Goal: Task Accomplishment & Management: Manage account settings

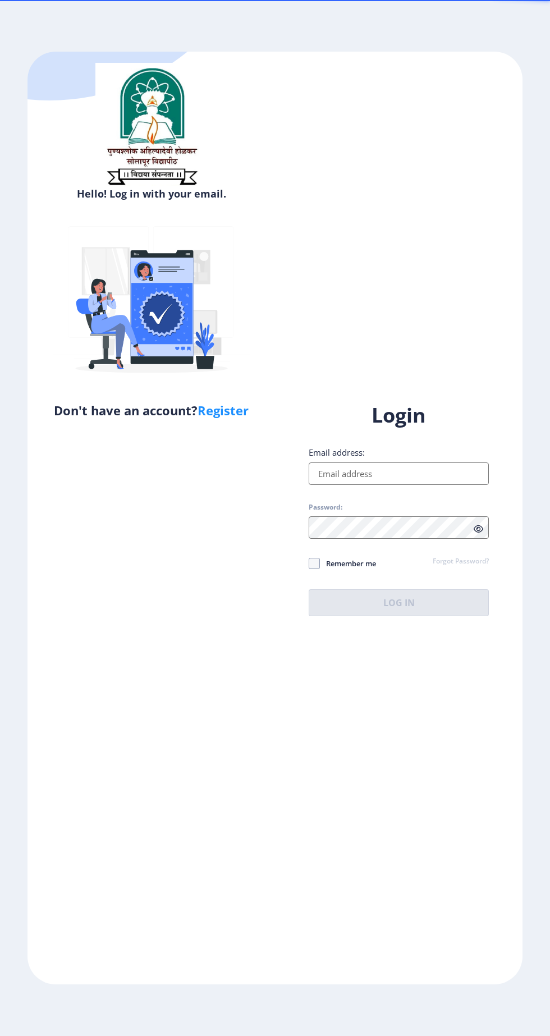
click at [421, 485] on input "Email address:" at bounding box center [399, 473] width 180 height 22
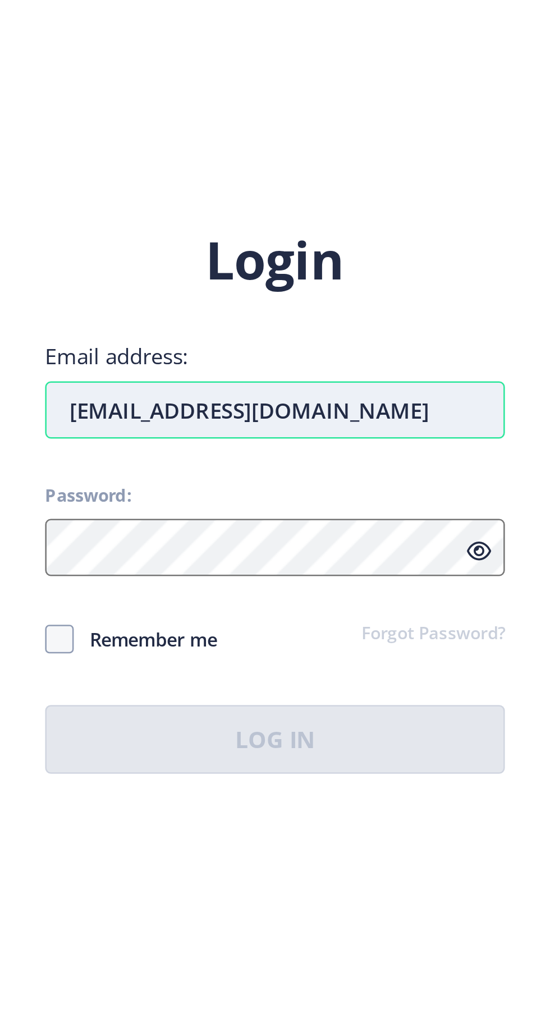
type input "[EMAIL_ADDRESS][DOMAIN_NAME]"
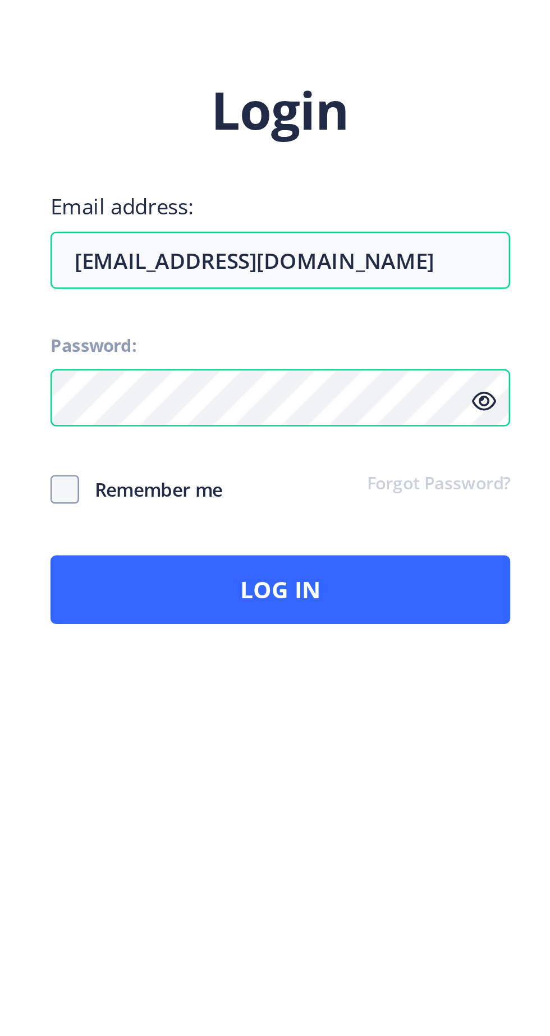
click at [363, 570] on span "Remember me" at bounding box center [348, 563] width 56 height 13
click at [309, 563] on input "Remember me" at bounding box center [309, 563] width 1 height 1
checkbox input "true"
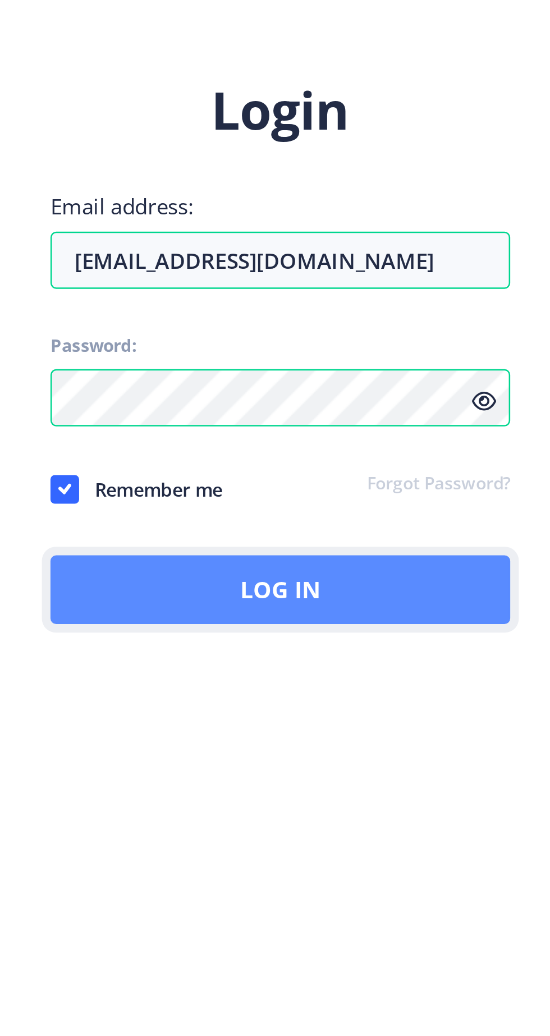
click at [442, 616] on button "Log In" at bounding box center [399, 602] width 180 height 27
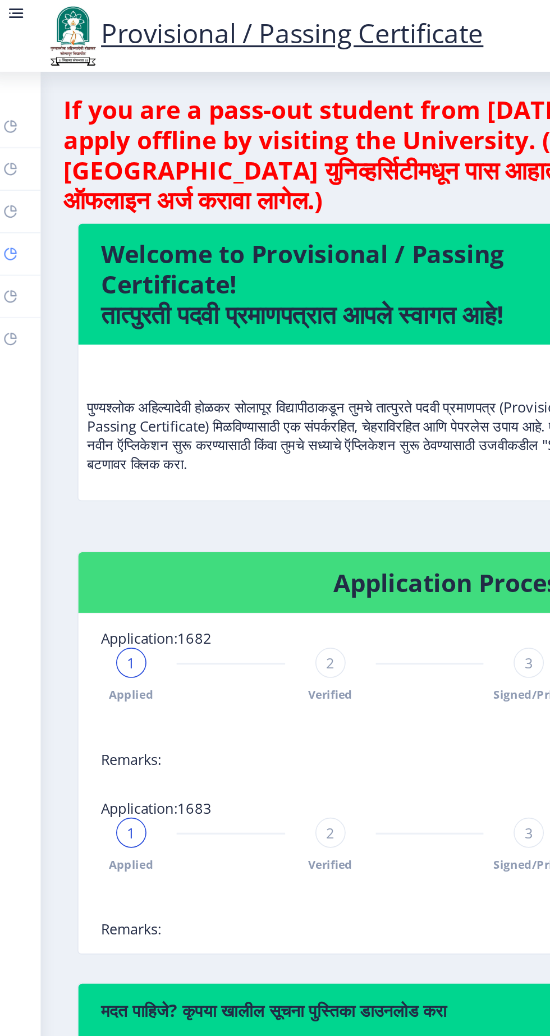
click at [17, 152] on rect at bounding box center [13, 150] width 9 height 9
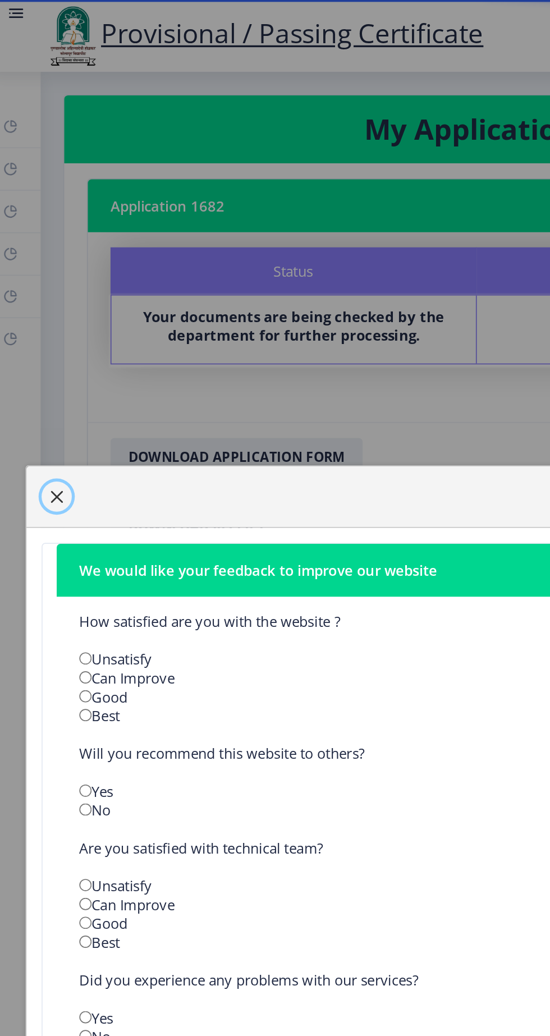
click at [45, 300] on span "button" at bounding box center [40, 295] width 9 height 9
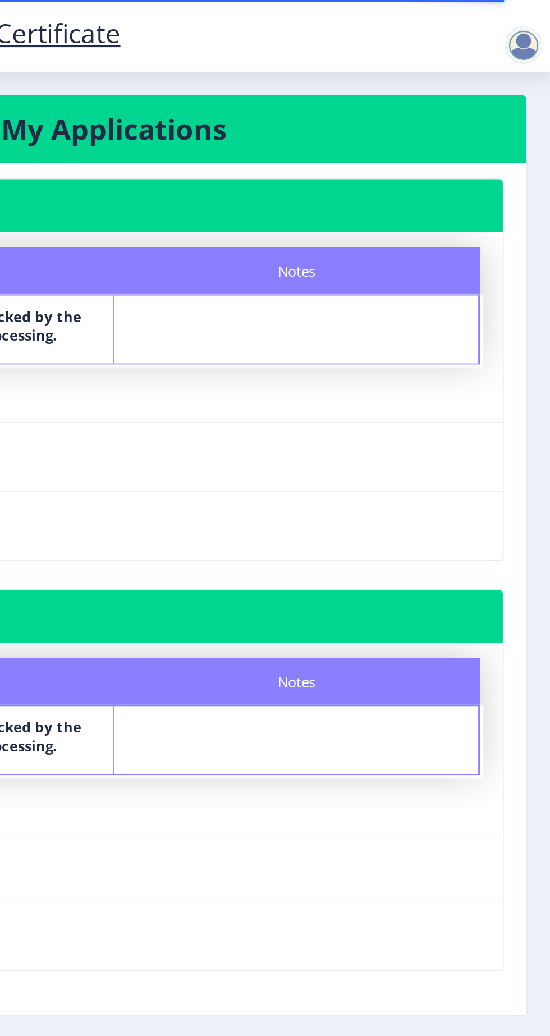
click at [544, 28] on div at bounding box center [534, 27] width 22 height 22
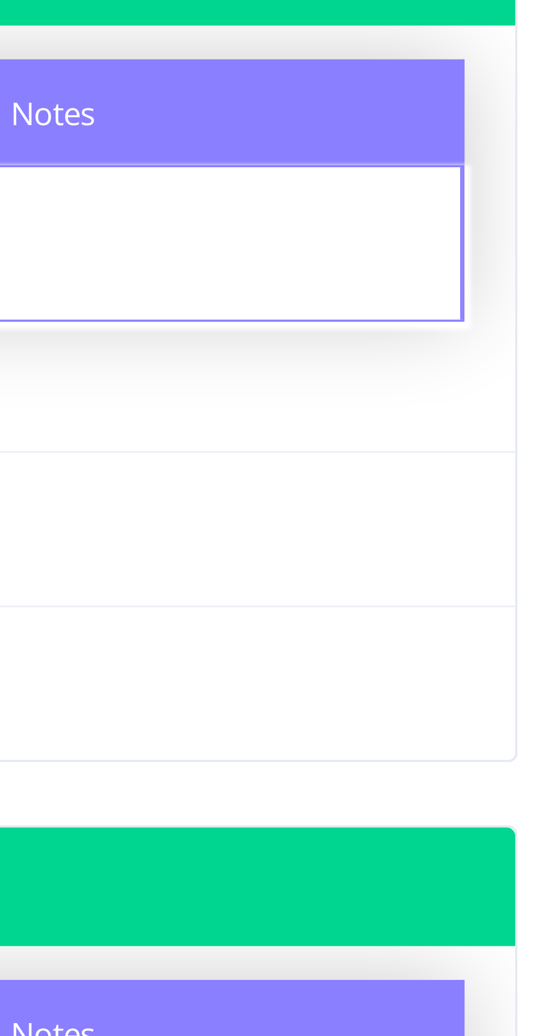
click at [529, 388] on nb-card-body "Application 1682 Status Notes Status Your documents are being checked by the de…" at bounding box center [290, 350] width 490 height 506
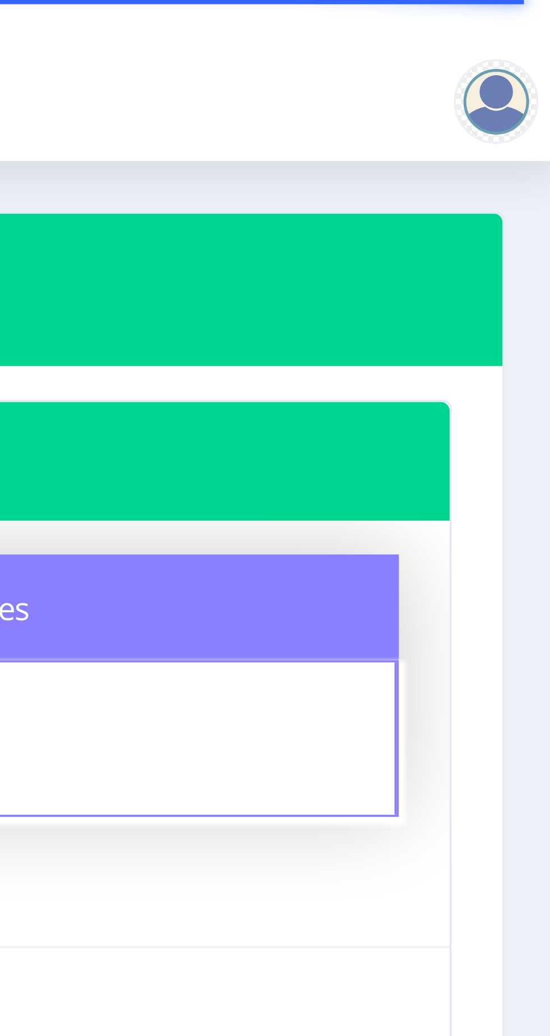
click at [534, 20] on div at bounding box center [534, 27] width 22 height 22
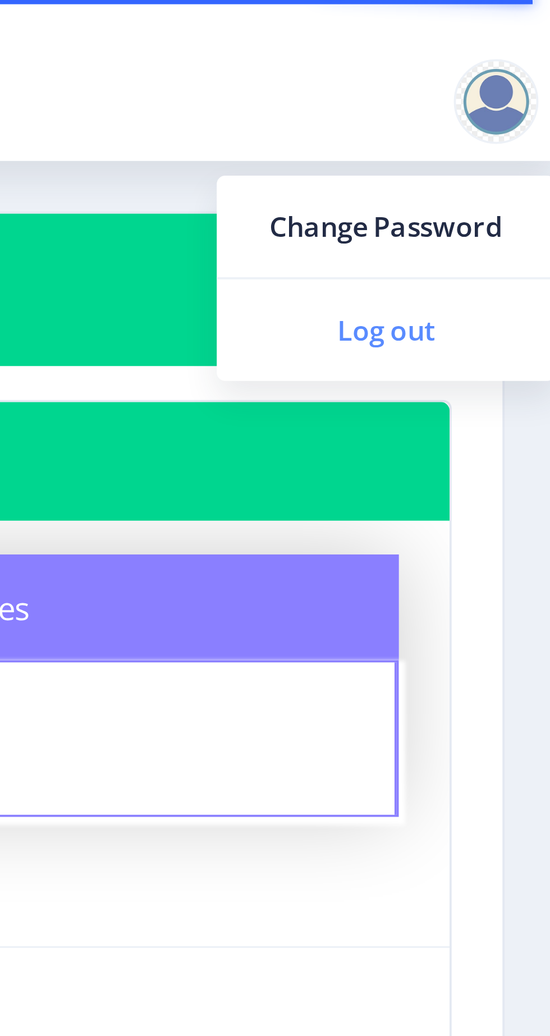
click at [518, 92] on span "Log out" at bounding box center [505, 87] width 72 height 13
